Goal: Obtain resource: Download file/media

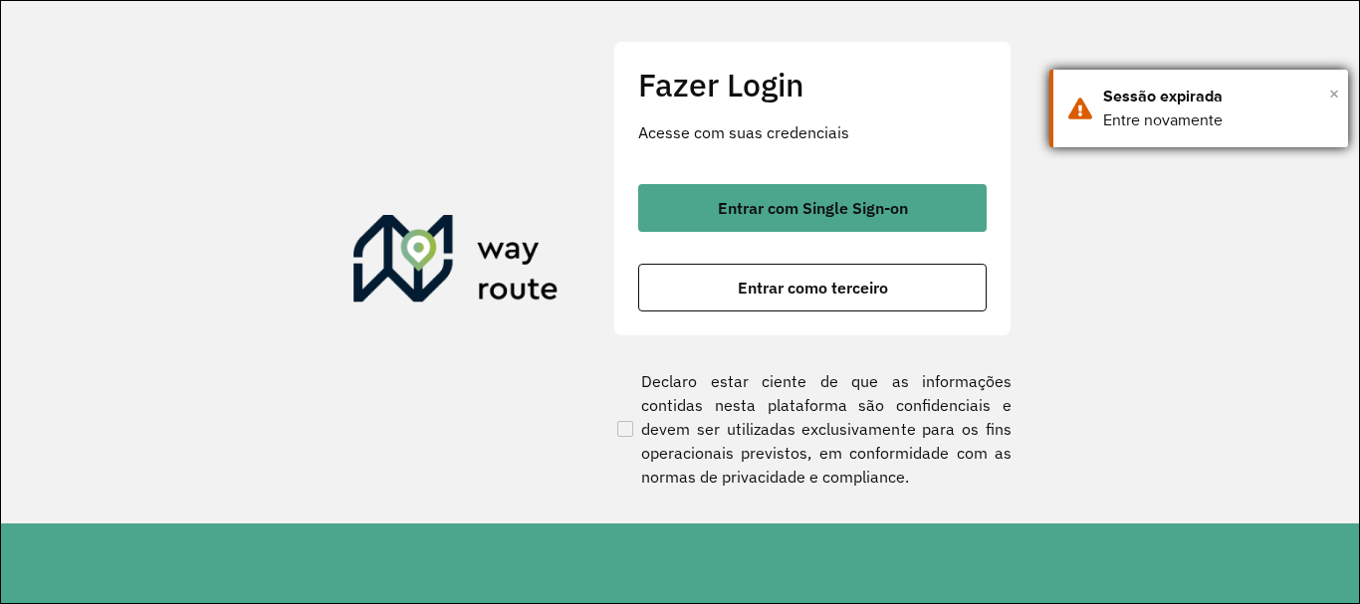
click at [1329, 93] on span "×" at bounding box center [1334, 94] width 10 height 30
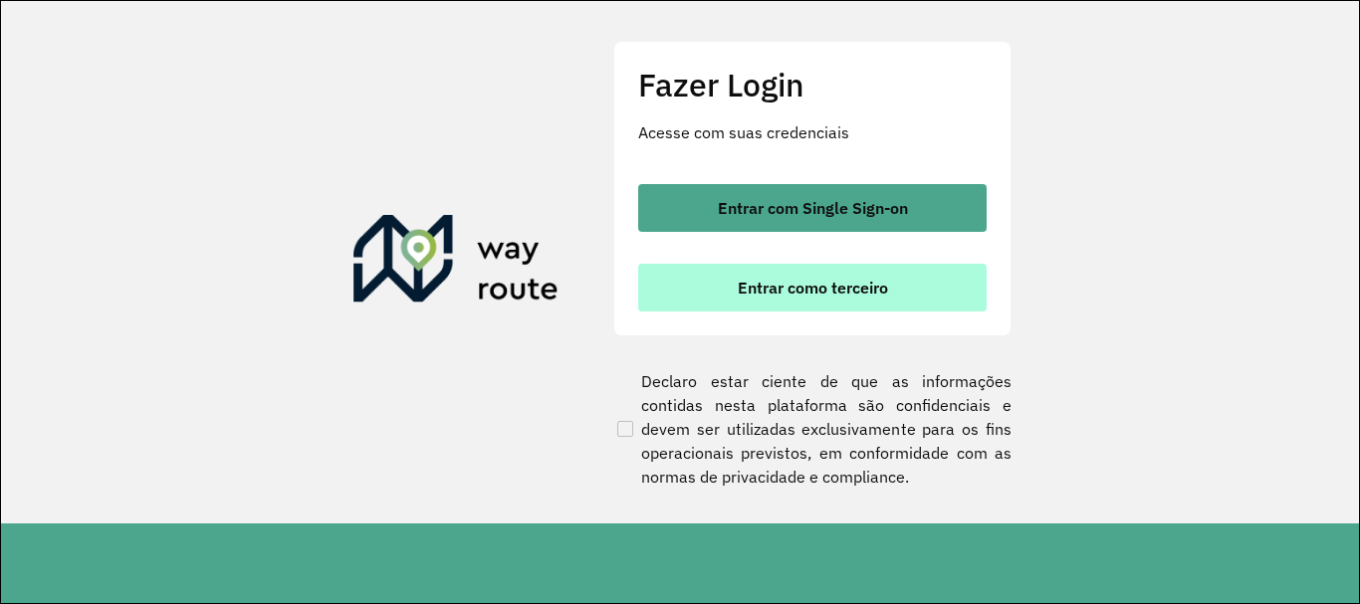
click at [771, 286] on span "Entrar como terceiro" at bounding box center [813, 288] width 150 height 16
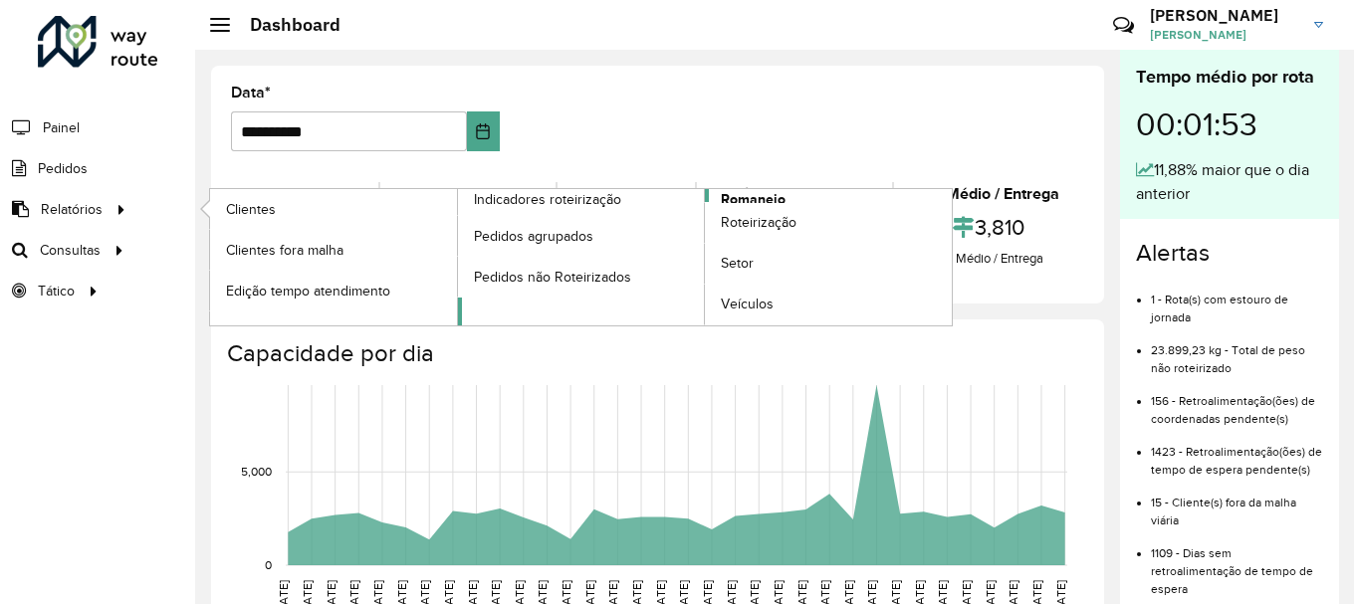
click at [753, 195] on span "Romaneio" at bounding box center [753, 199] width 65 height 21
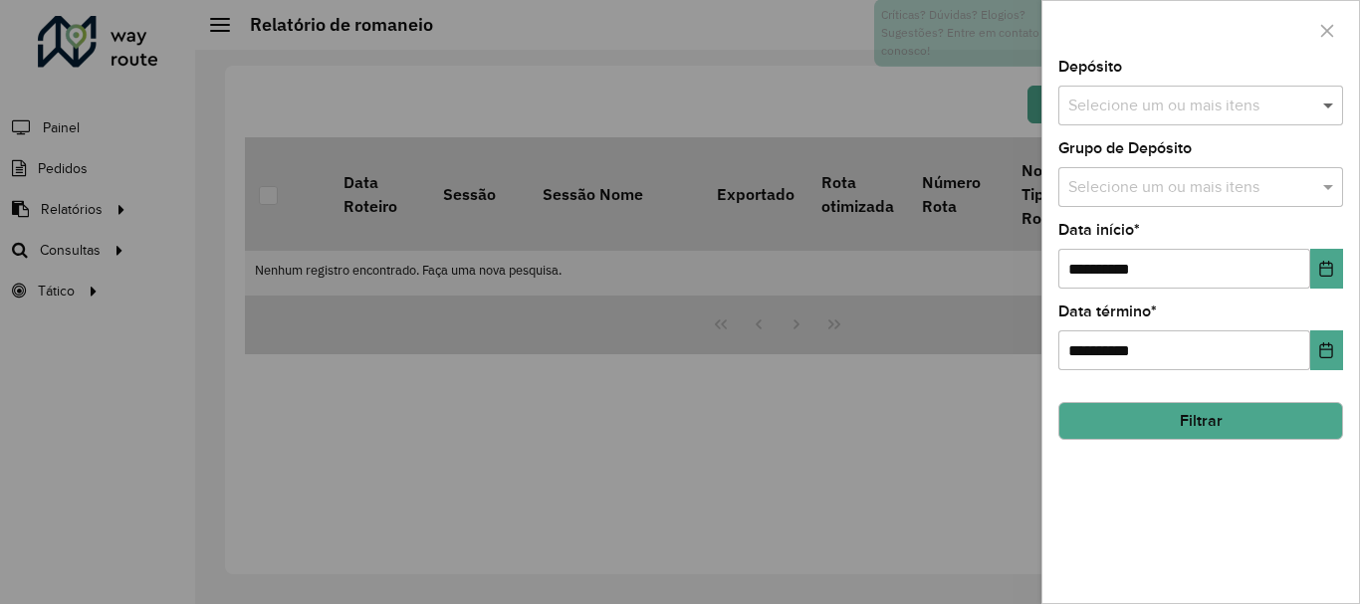
click at [1327, 100] on span at bounding box center [1330, 106] width 25 height 24
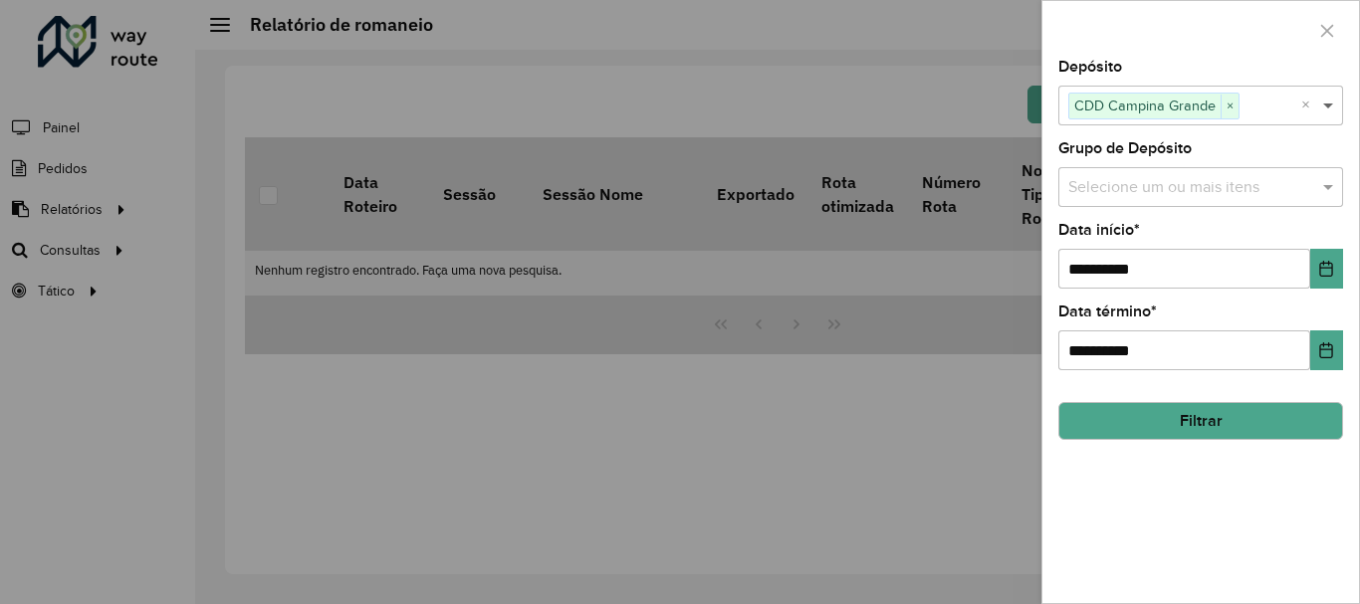
click at [1327, 103] on span at bounding box center [1330, 106] width 25 height 24
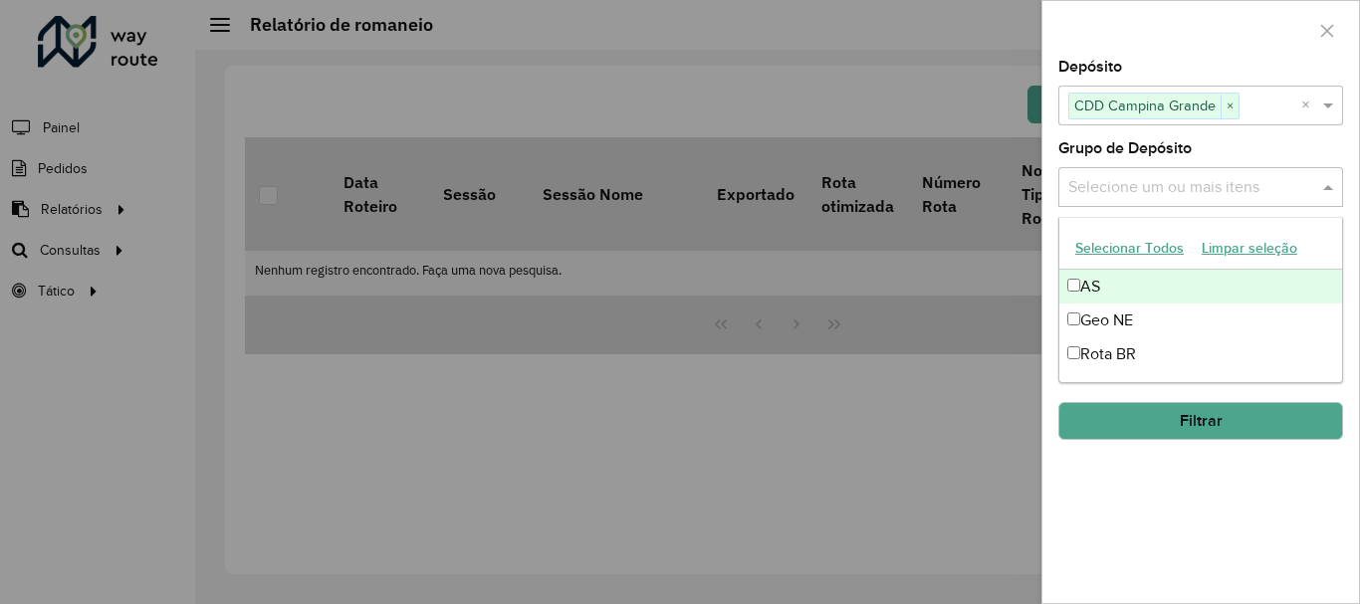
click at [1329, 184] on span at bounding box center [1330, 187] width 25 height 24
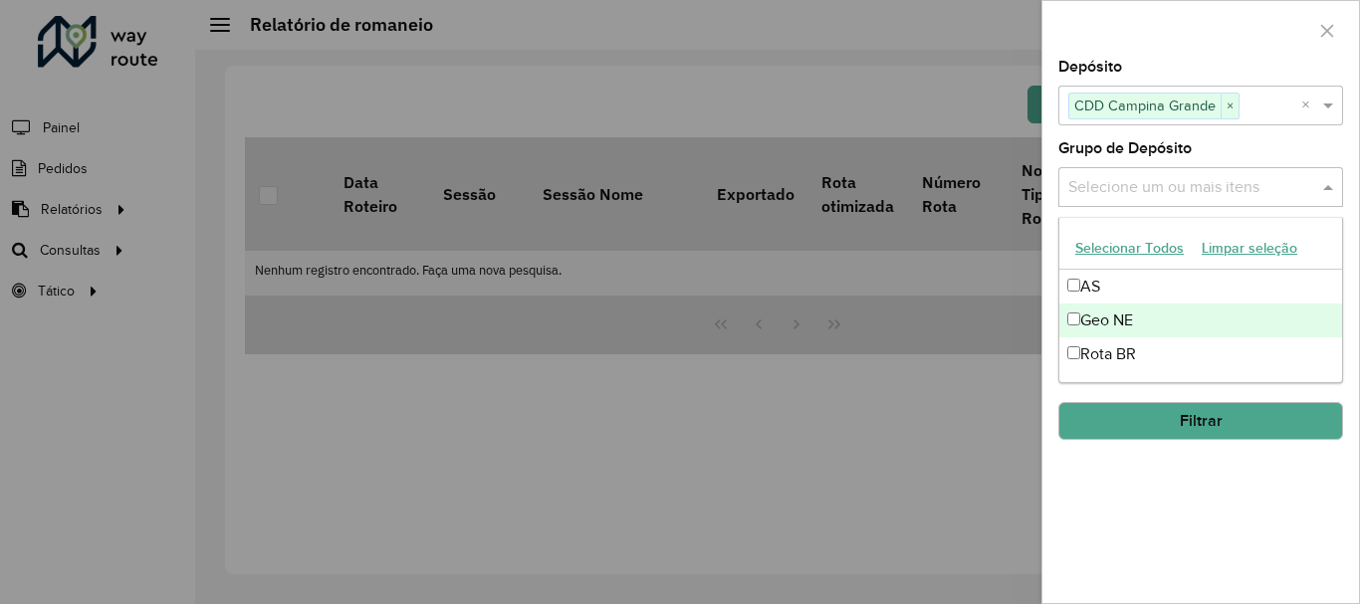
click at [1101, 322] on div "Geo NE" at bounding box center [1200, 321] width 283 height 34
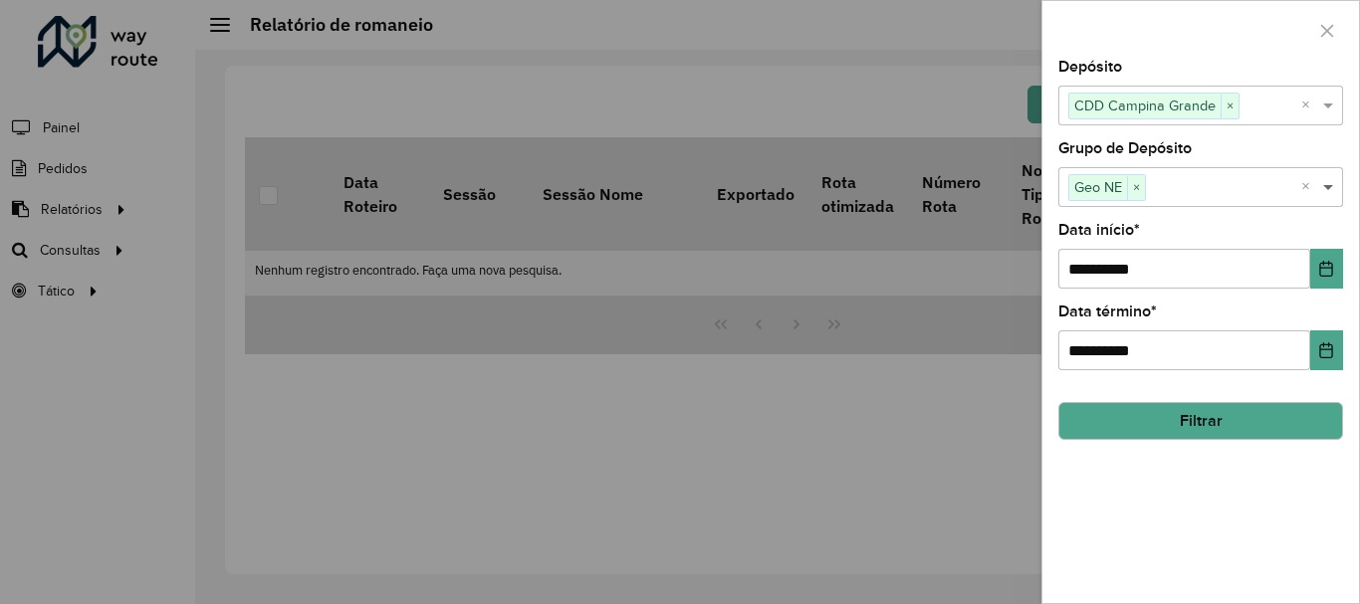
click at [1327, 184] on span at bounding box center [1330, 187] width 25 height 24
click at [1226, 418] on button "Filtrar" at bounding box center [1200, 421] width 285 height 38
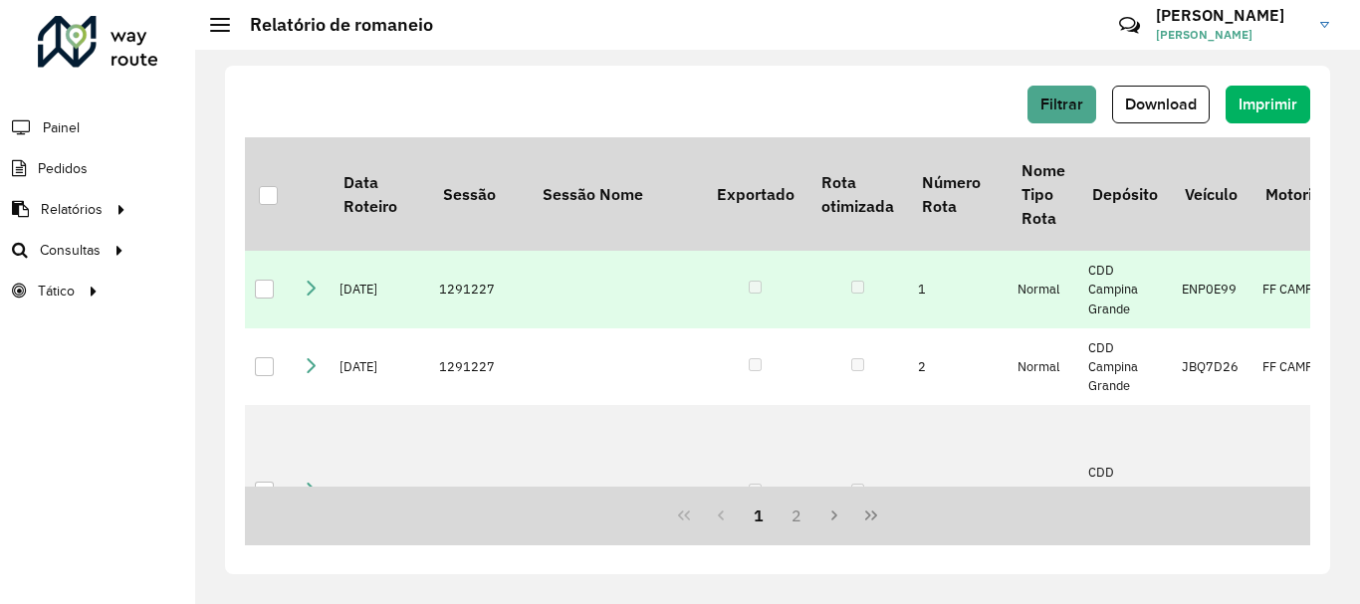
drag, startPoint x: 246, startPoint y: 294, endPoint x: 272, endPoint y: 293, distance: 25.9
click at [247, 294] on td at bounding box center [269, 290] width 48 height 78
click at [273, 293] on div at bounding box center [264, 289] width 19 height 19
click at [1169, 109] on span "Download" at bounding box center [1161, 104] width 72 height 17
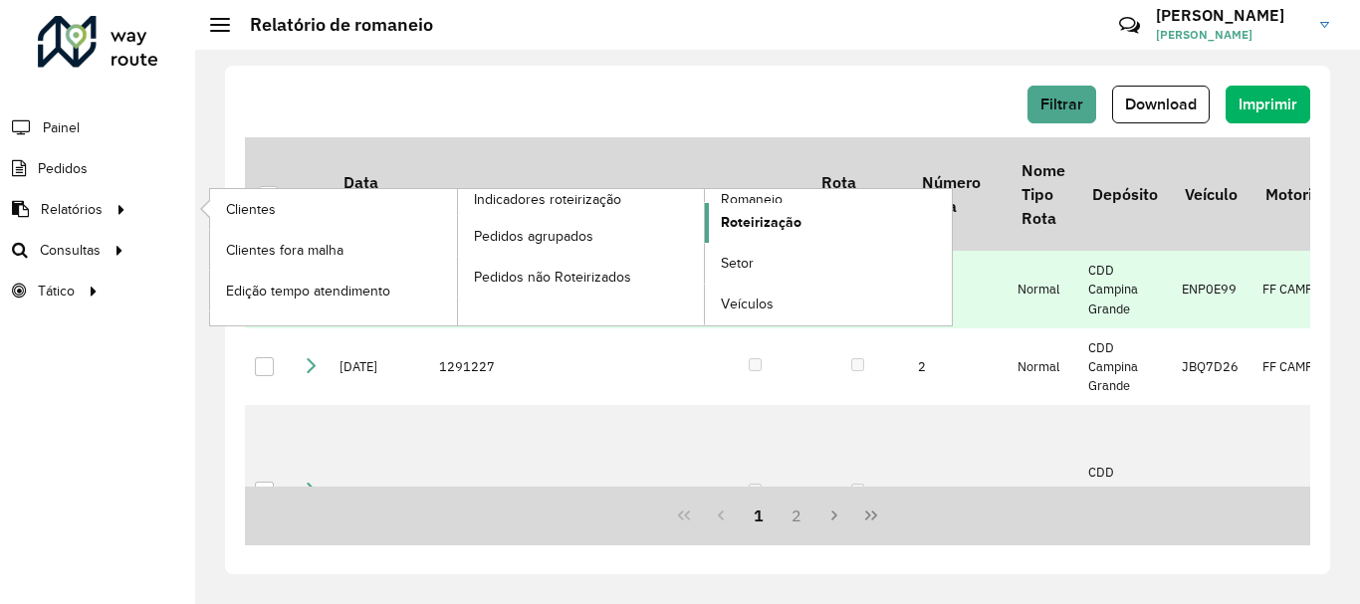
click at [781, 220] on span "Roteirização" at bounding box center [761, 222] width 81 height 21
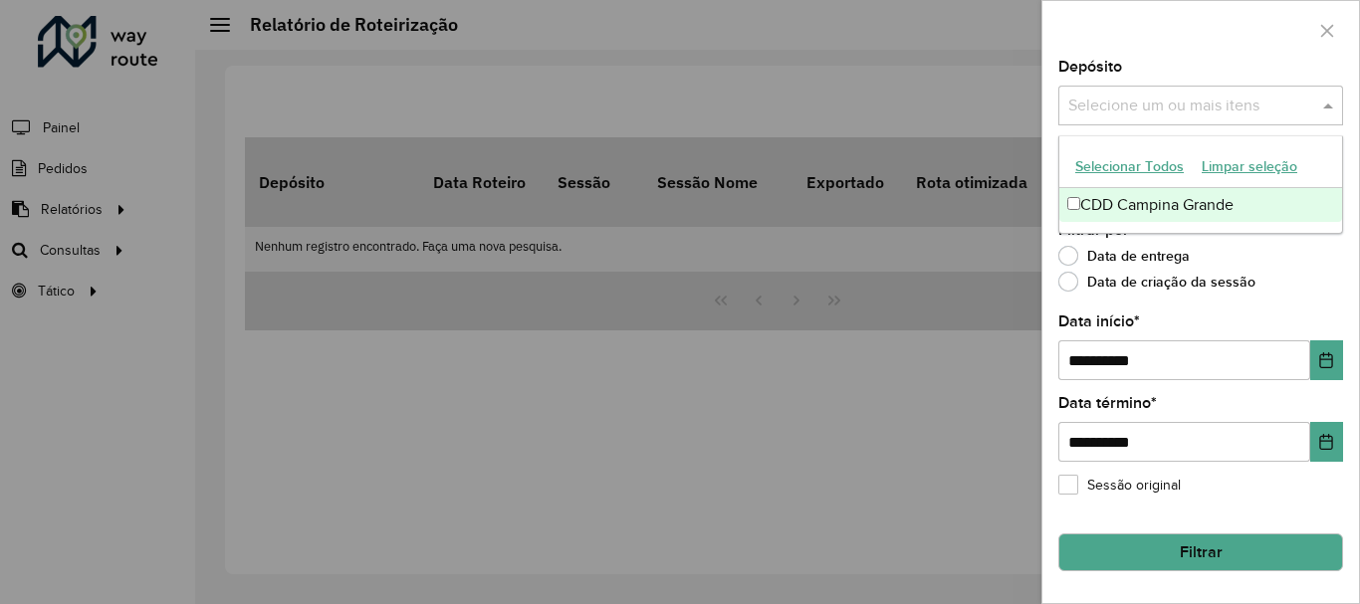
click at [1335, 104] on span at bounding box center [1330, 106] width 25 height 24
click at [1320, 107] on span at bounding box center [1330, 106] width 25 height 24
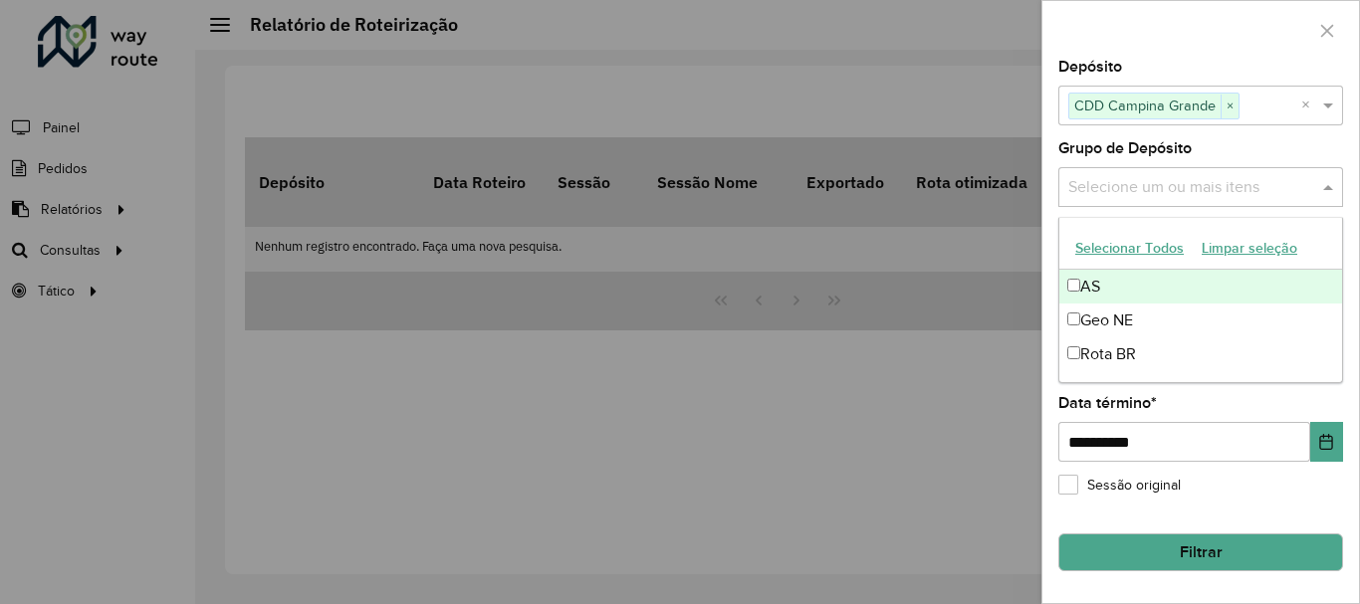
click at [1319, 189] on span at bounding box center [1330, 187] width 25 height 24
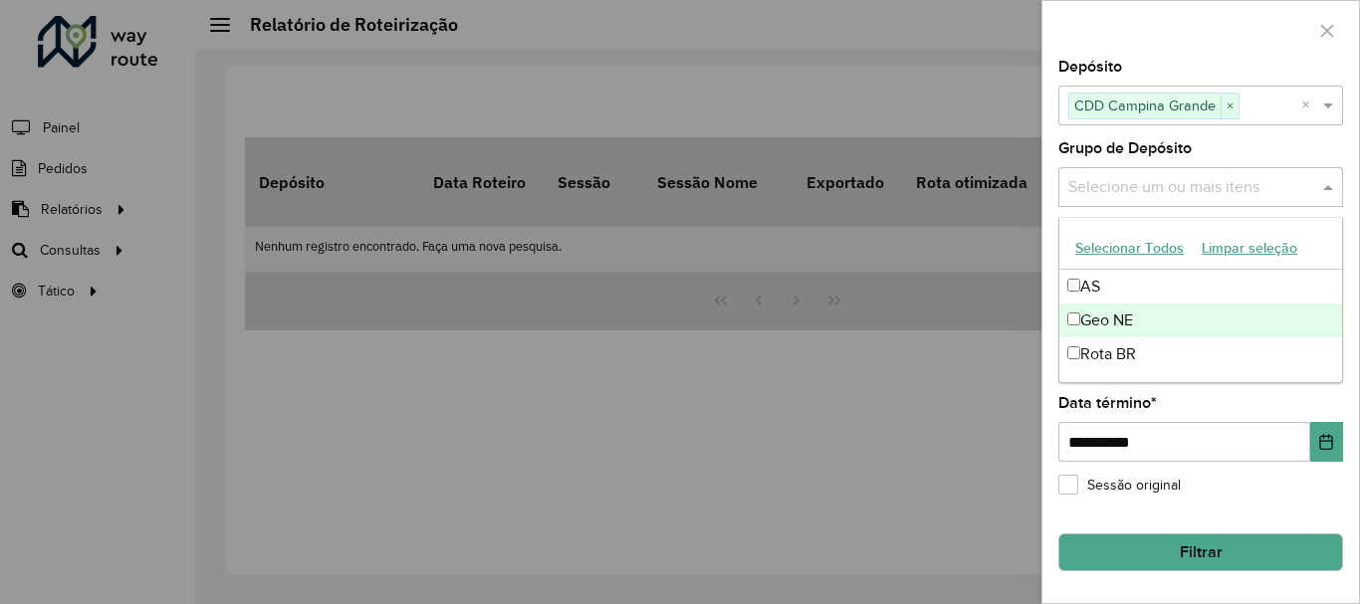
click at [1086, 322] on div "Geo NE" at bounding box center [1200, 321] width 283 height 34
click at [1325, 188] on span at bounding box center [1330, 187] width 25 height 24
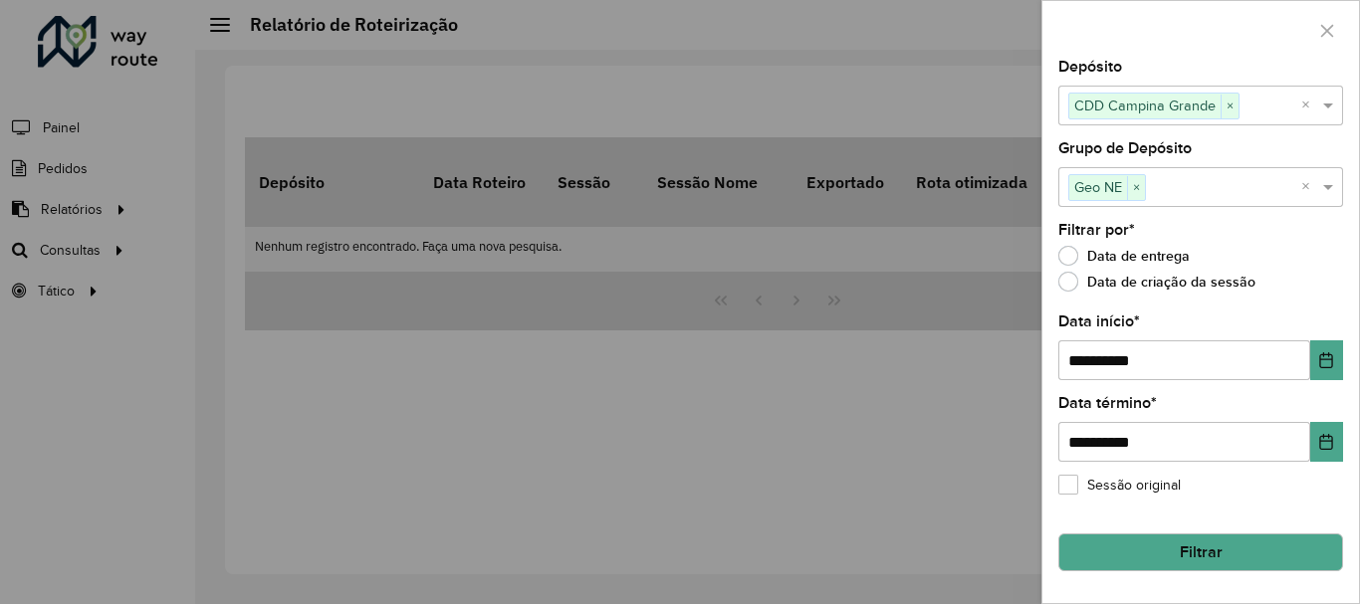
click at [1070, 478] on label "Sessão original" at bounding box center [1119, 485] width 122 height 21
click at [1209, 542] on button "Filtrar" at bounding box center [1200, 553] width 285 height 38
